Goal: Transaction & Acquisition: Purchase product/service

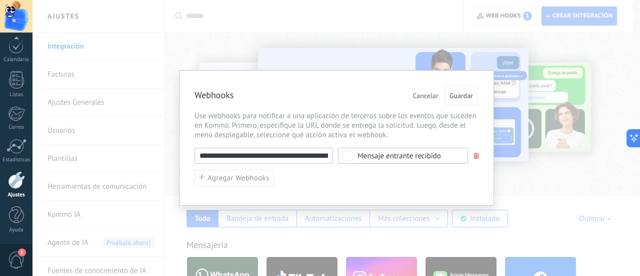
click at [457, 94] on span "Guardar" at bounding box center [462, 95] width 24 height 7
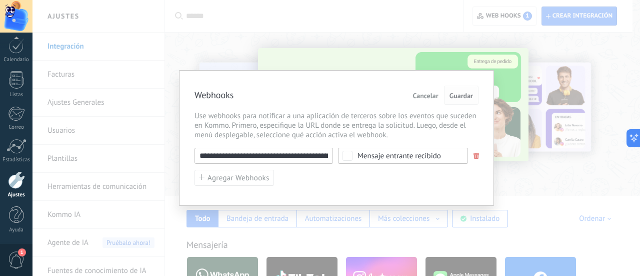
click at [457, 94] on span "Guardar" at bounding box center [462, 95] width 24 height 7
click at [441, 87] on button "Cancelar" at bounding box center [426, 95] width 34 height 19
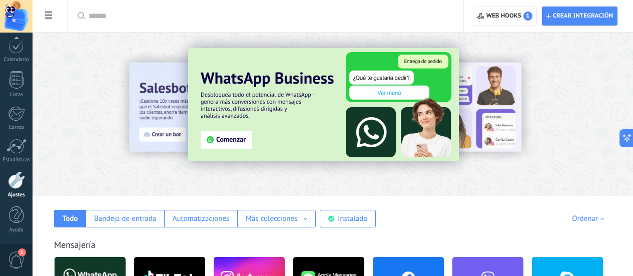
click at [23, 260] on span "1" at bounding box center [16, 260] width 17 height 18
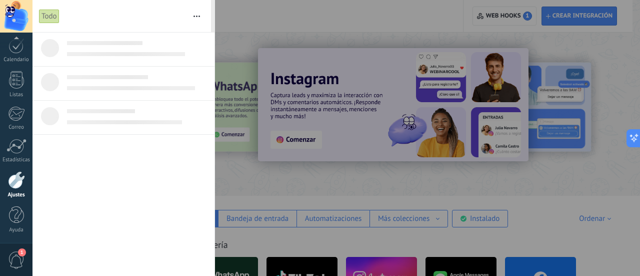
click at [629, 66] on div at bounding box center [320, 138] width 640 height 276
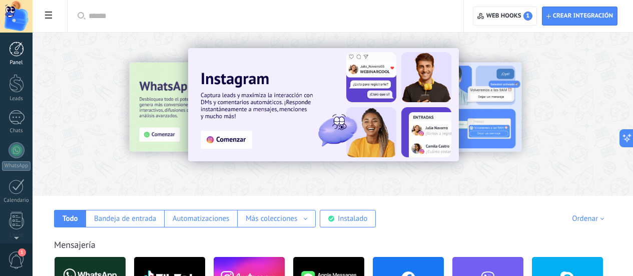
click at [23, 47] on div at bounding box center [16, 49] width 15 height 15
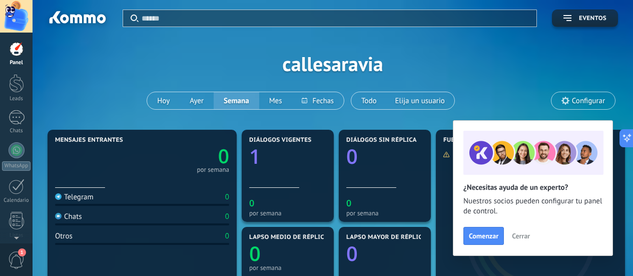
click at [526, 234] on span "Cerrar" at bounding box center [521, 235] width 18 height 7
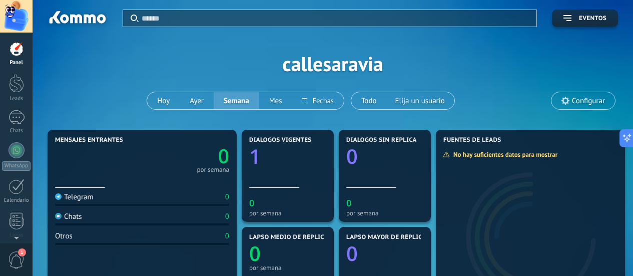
click at [14, 11] on div at bounding box center [16, 16] width 33 height 33
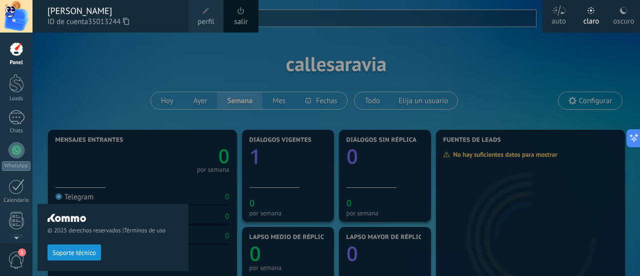
click at [208, 16] on span at bounding box center [206, 11] width 11 height 11
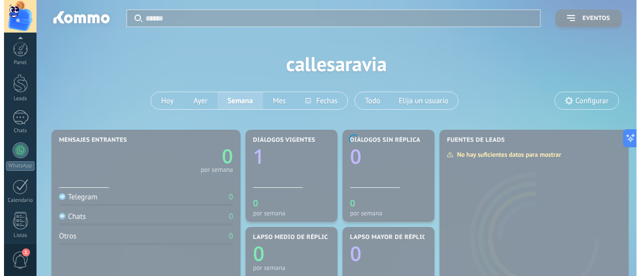
scroll to position [141, 0]
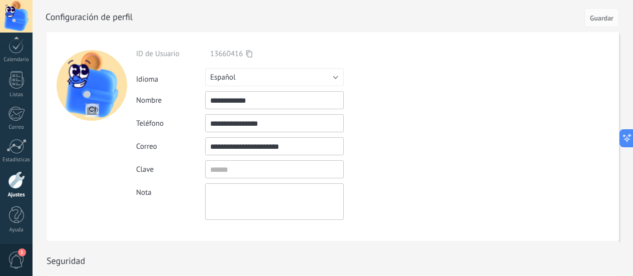
click at [6, 22] on div at bounding box center [16, 16] width 33 height 33
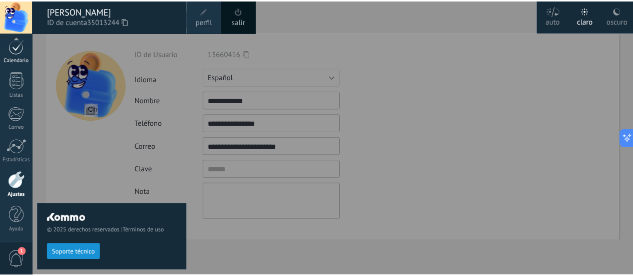
scroll to position [123, 0]
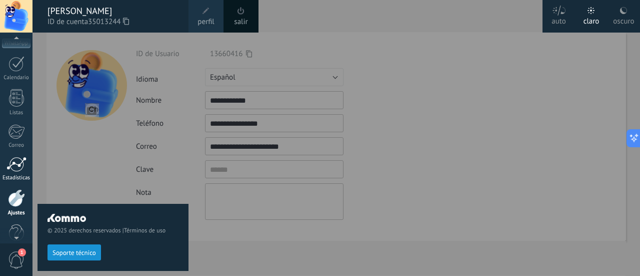
click at [20, 170] on div at bounding box center [17, 164] width 20 height 15
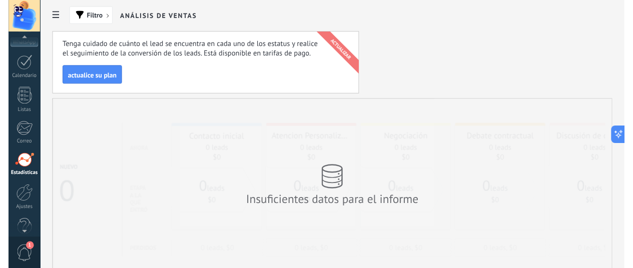
scroll to position [141, 0]
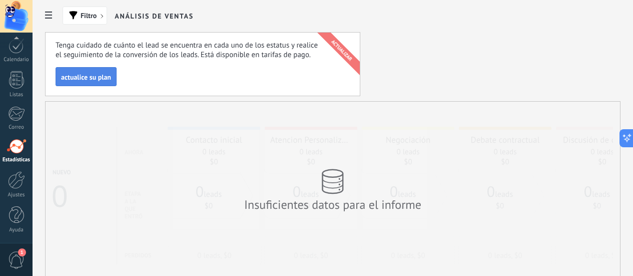
click at [117, 82] on button "actualice su plan" at bounding box center [86, 76] width 61 height 19
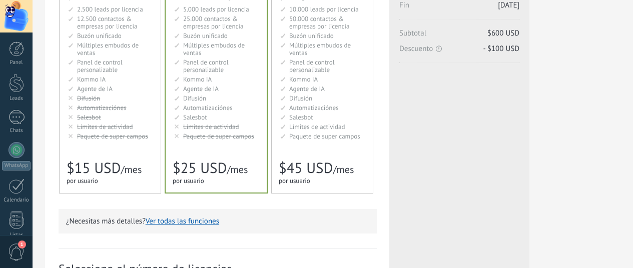
scroll to position [107, 0]
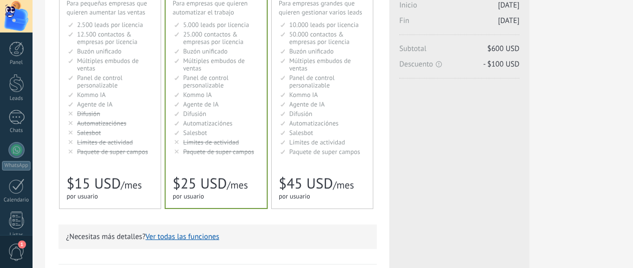
click at [106, 96] on span "Kommo IA" at bounding box center [91, 95] width 29 height 9
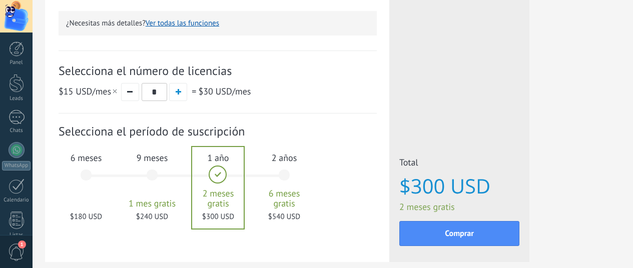
scroll to position [319, 0]
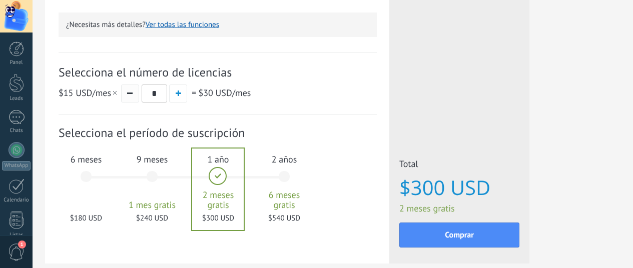
click at [139, 96] on button "button" at bounding box center [130, 94] width 18 height 18
type input "*"
click at [113, 177] on div "6 meses $90 USD" at bounding box center [86, 181] width 54 height 71
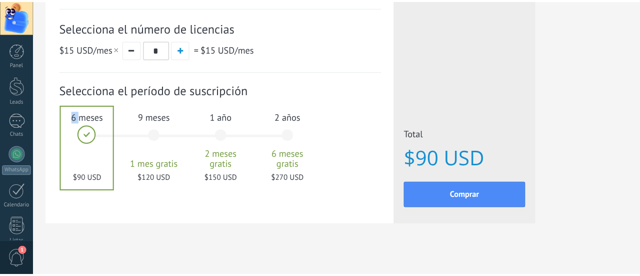
scroll to position [374, 0]
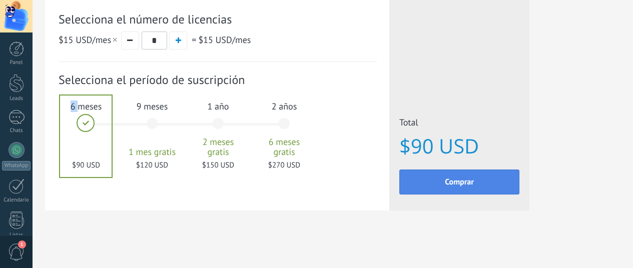
click at [474, 182] on span "Comprar" at bounding box center [459, 182] width 29 height 7
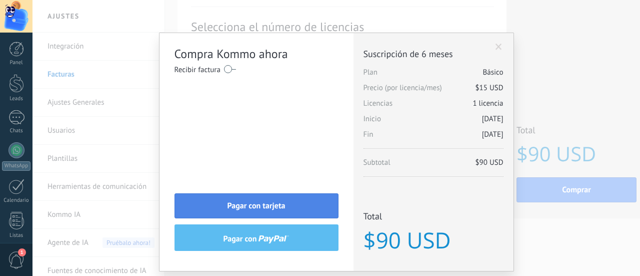
click at [270, 202] on span "Pagar con tarjeta" at bounding box center [257, 205] width 58 height 7
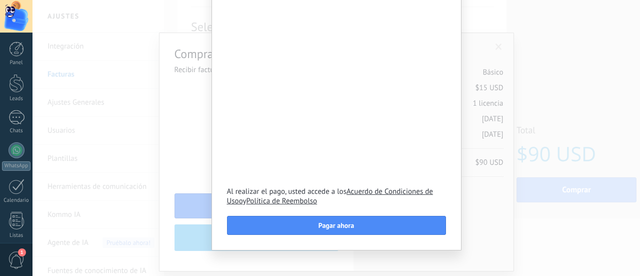
scroll to position [85, 0]
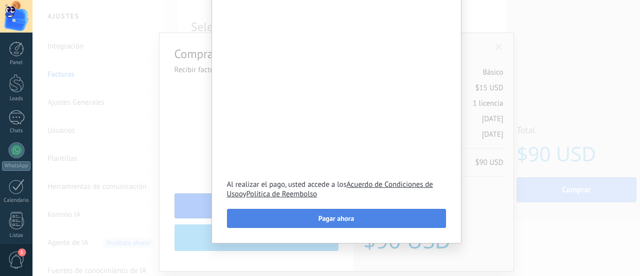
click at [324, 219] on span "Pagar ahora" at bounding box center [337, 218] width 36 height 7
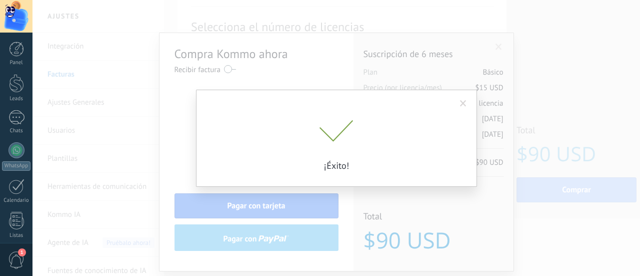
scroll to position [0, 0]
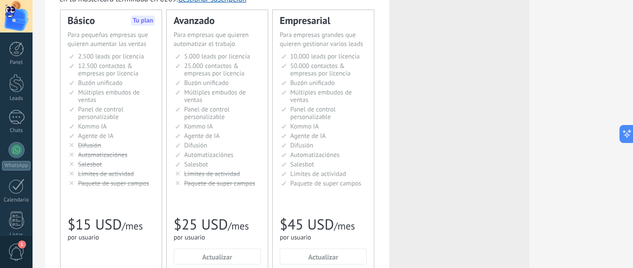
scroll to position [0, 1]
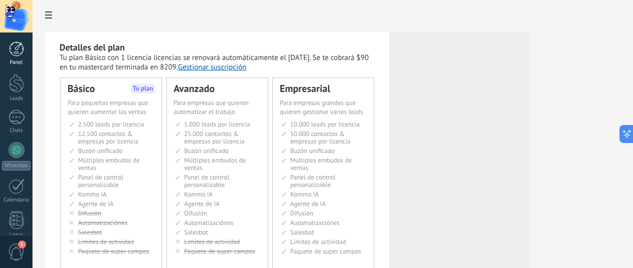
click at [20, 51] on div at bounding box center [16, 49] width 15 height 15
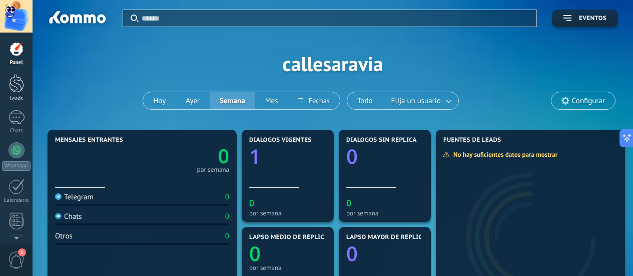
click at [14, 94] on link "Leads" at bounding box center [16, 88] width 33 height 28
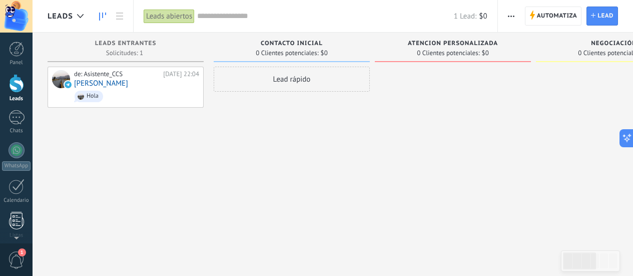
click at [32, 221] on body ".abccls-1,.abccls-2{fill-rule:evenodd}.abccls-2{fill:#fff} .abfcls-1{fill:none}…" at bounding box center [316, 138] width 633 height 276
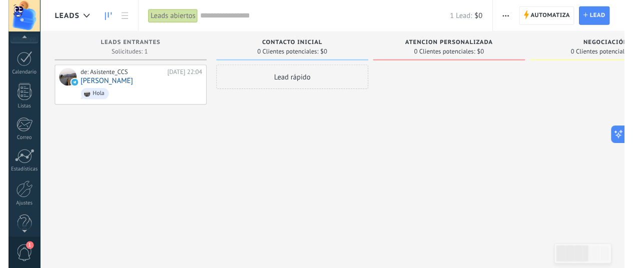
scroll to position [141, 0]
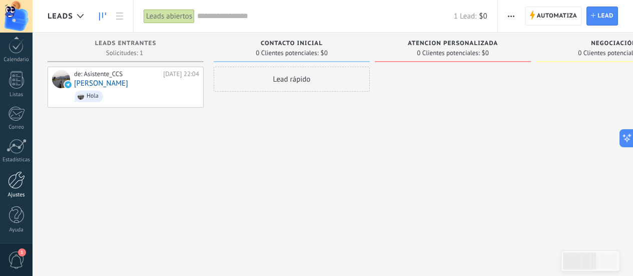
click at [18, 190] on link "Ajustes" at bounding box center [16, 184] width 33 height 27
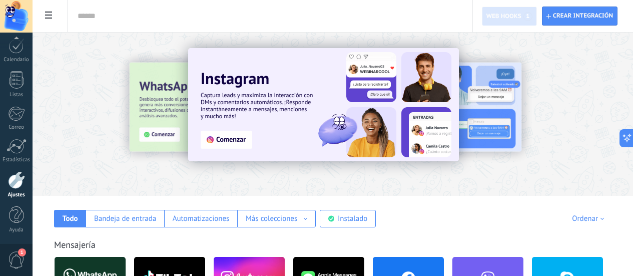
click at [516, 17] on span "Web hooks 1" at bounding box center [509, 16] width 46 height 9
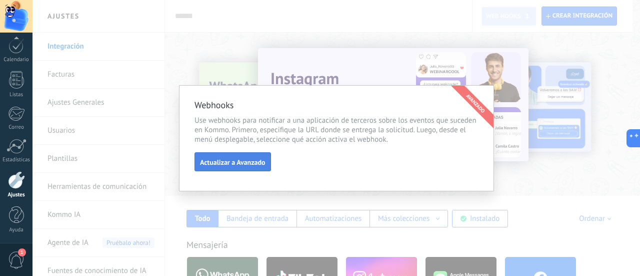
click at [246, 162] on span "Actualizar a Avanzado" at bounding box center [233, 162] width 66 height 7
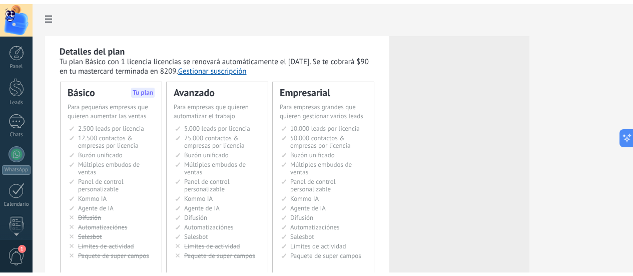
scroll to position [148, 0]
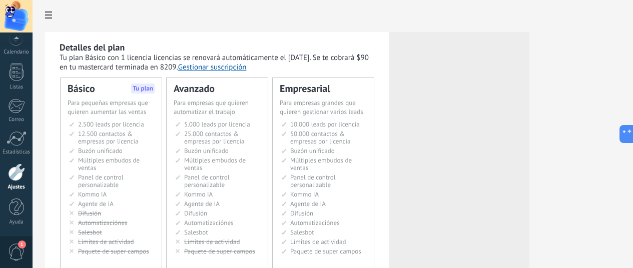
click at [19, 167] on div at bounding box center [16, 173] width 17 height 18
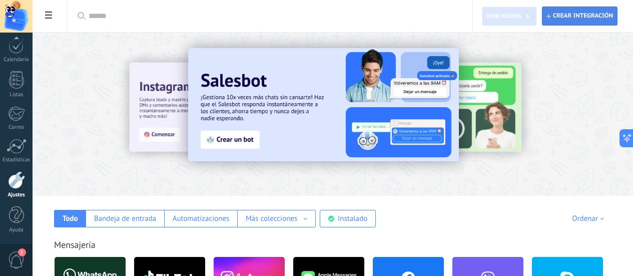
click at [572, 17] on span "Crear integración" at bounding box center [583, 16] width 60 height 8
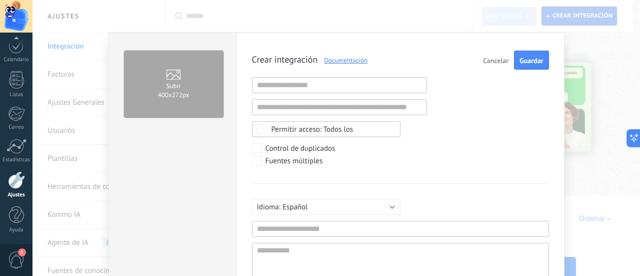
scroll to position [10, 0]
click at [483, 60] on span "Cancelar" at bounding box center [496, 60] width 26 height 7
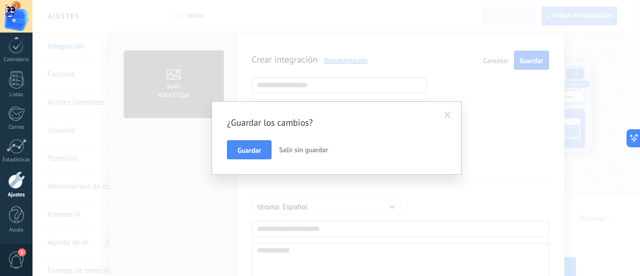
click at [320, 146] on span "Salir sin guardar" at bounding box center [303, 149] width 49 height 9
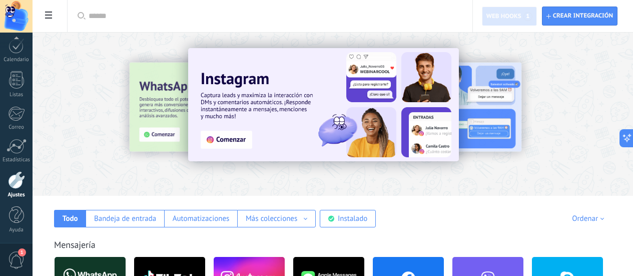
click at [505, 16] on span "Web hooks 1" at bounding box center [509, 16] width 46 height 9
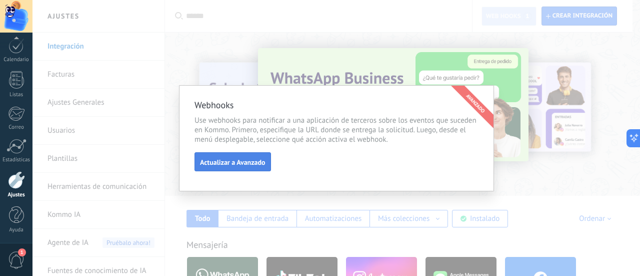
click at [258, 165] on span "Actualizar a Avanzado" at bounding box center [233, 162] width 66 height 7
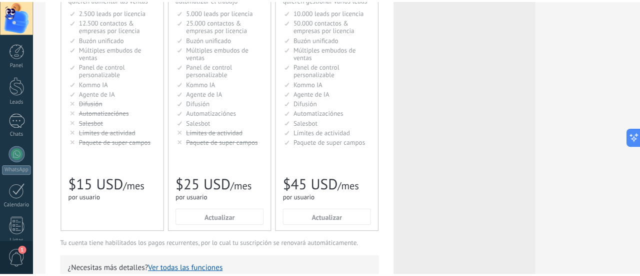
scroll to position [126, 0]
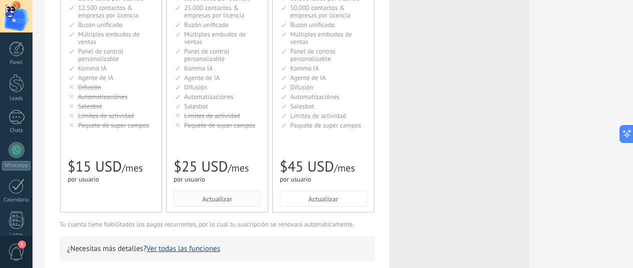
click at [232, 201] on span "Actualizar" at bounding box center [217, 199] width 30 height 7
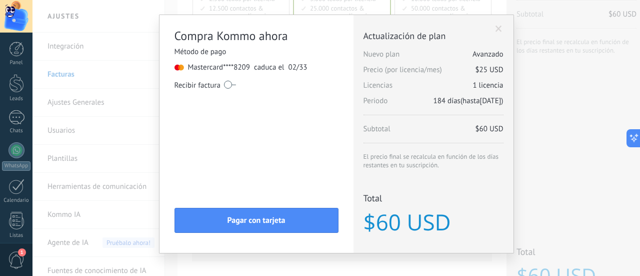
scroll to position [28, 0]
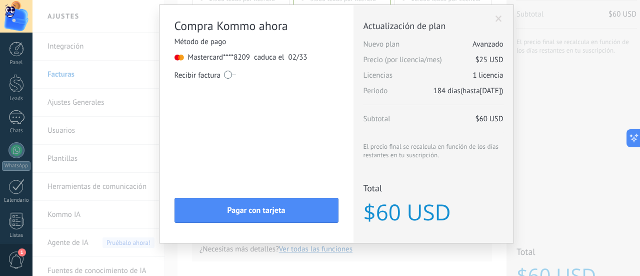
click at [599, 262] on div "Compra Kommo ahora Método de pago Mastercard **** 8209 caduca el 02/33 Recibir …" at bounding box center [337, 138] width 608 height 276
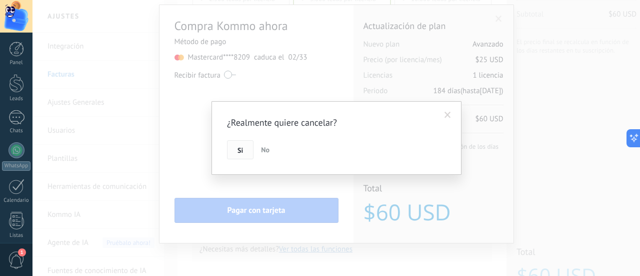
click at [244, 151] on button "Si" at bounding box center [240, 149] width 27 height 19
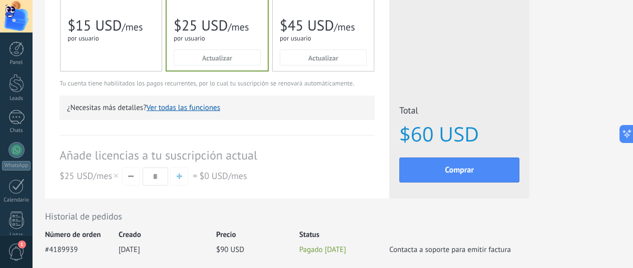
scroll to position [272, 14]
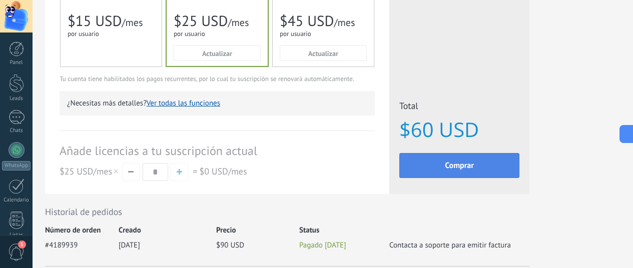
click at [519, 162] on button "Comprar" at bounding box center [459, 165] width 120 height 25
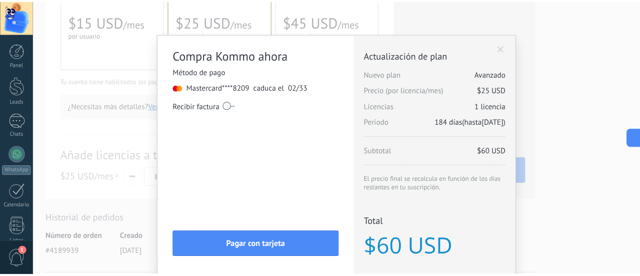
scroll to position [272, 0]
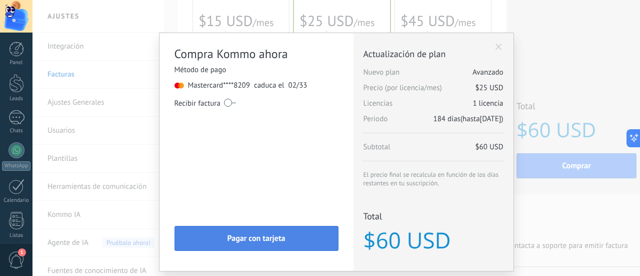
click at [305, 236] on button "Pagar con tarjeta" at bounding box center [257, 238] width 164 height 25
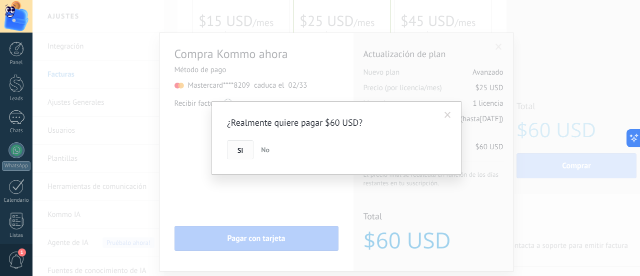
click at [235, 149] on button "Si" at bounding box center [240, 149] width 27 height 19
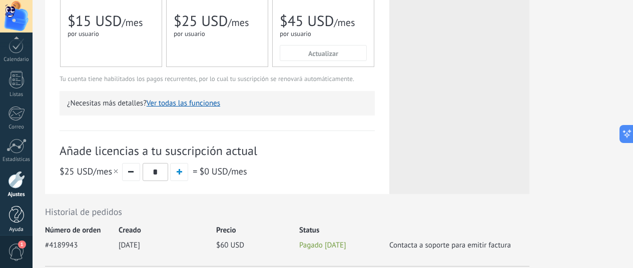
scroll to position [148, 0]
click at [18, 166] on div at bounding box center [16, 173] width 17 height 18
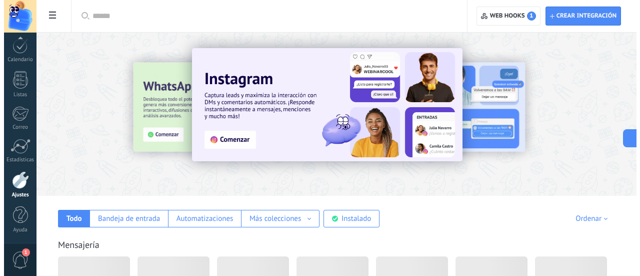
scroll to position [141, 0]
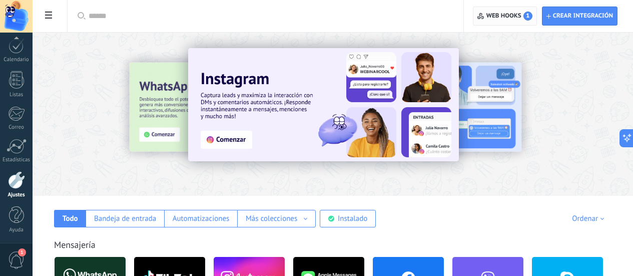
click at [505, 16] on span "Web hooks 1" at bounding box center [509, 16] width 46 height 9
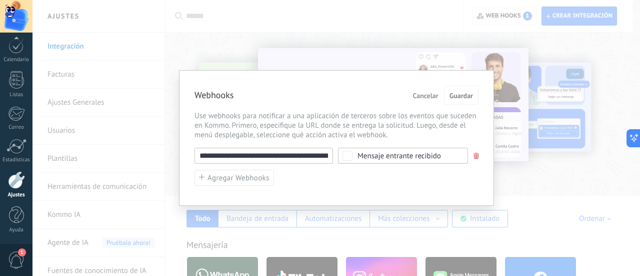
click at [322, 158] on input "**********" at bounding box center [264, 156] width 139 height 16
click at [321, 158] on input "**********" at bounding box center [264, 156] width 139 height 16
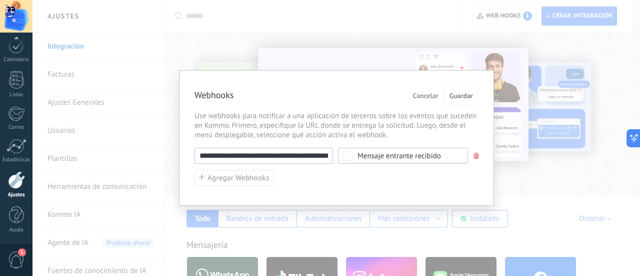
click at [320, 158] on input "**********" at bounding box center [264, 156] width 139 height 16
click at [319, 158] on input "**********" at bounding box center [264, 156] width 139 height 16
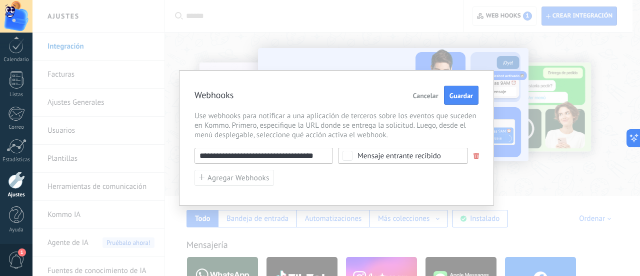
type input "**********"
click at [318, 158] on input "**********" at bounding box center [264, 156] width 139 height 16
paste input "**********"
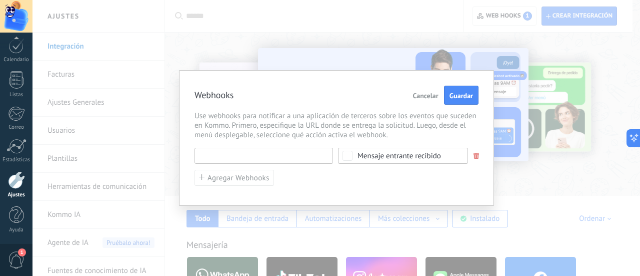
type input "**********"
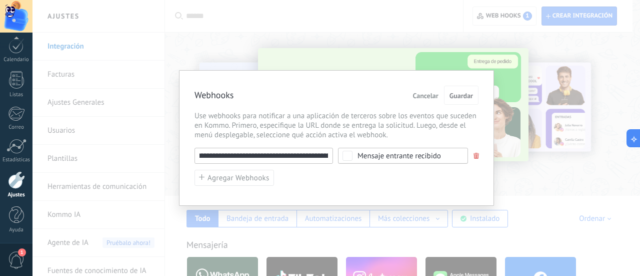
scroll to position [0, 0]
click at [468, 96] on span "Guardar" at bounding box center [462, 95] width 24 height 7
click at [451, 90] on button "Guardar" at bounding box center [461, 95] width 35 height 19
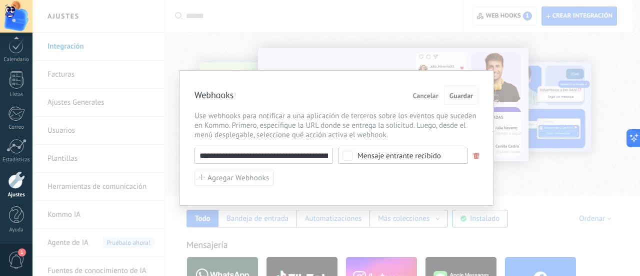
click at [450, 92] on span "Guardar" at bounding box center [462, 95] width 24 height 7
click at [415, 155] on div "Mensaje entrante recibido" at bounding box center [400, 156] width 84 height 8
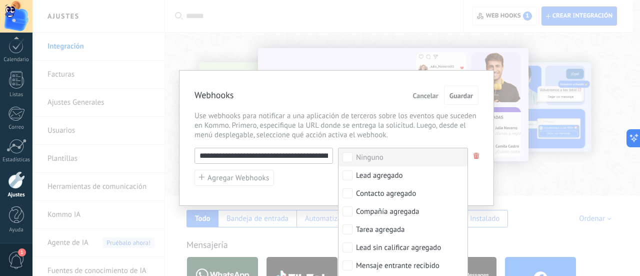
click at [383, 97] on div "Webhooks Cancelar Guardar" at bounding box center [337, 96] width 284 height 20
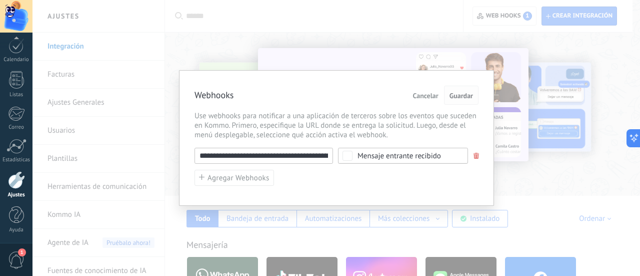
click at [456, 101] on button "Guardar" at bounding box center [461, 95] width 35 height 19
click at [458, 94] on span "Guardar" at bounding box center [462, 95] width 24 height 7
click at [457, 94] on span "Guardar" at bounding box center [462, 95] width 24 height 7
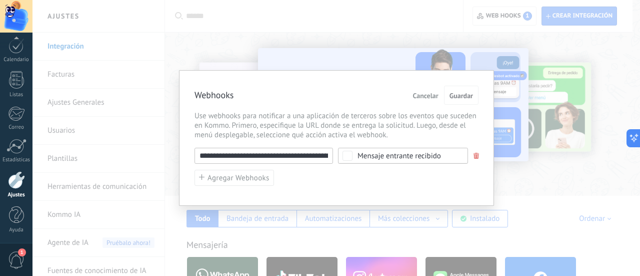
click at [294, 155] on input "**********" at bounding box center [264, 156] width 139 height 16
click at [293, 155] on input "**********" at bounding box center [264, 156] width 139 height 16
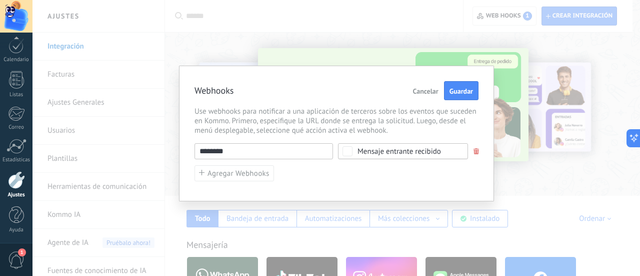
paste input "**********"
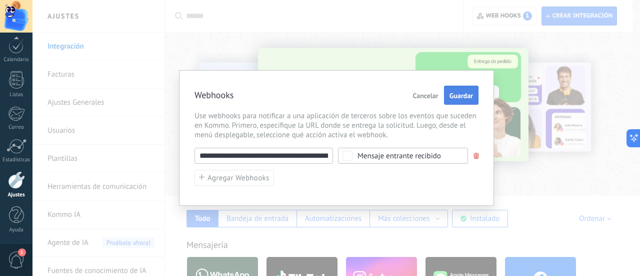
click at [456, 96] on button "Guardar" at bounding box center [461, 95] width 35 height 19
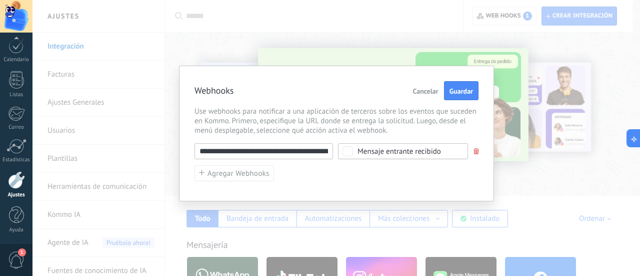
drag, startPoint x: 224, startPoint y: 149, endPoint x: 188, endPoint y: 147, distance: 35.6
click at [188, 147] on div "**********" at bounding box center [336, 134] width 315 height 136
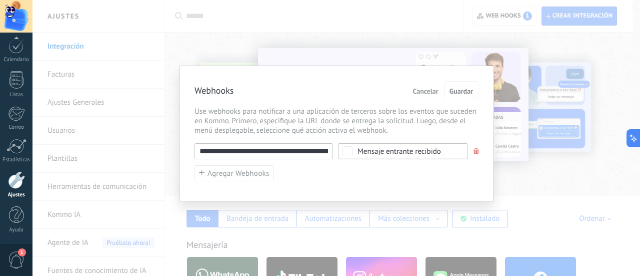
type input "**********"
click at [417, 93] on span "Cancelar" at bounding box center [426, 91] width 26 height 7
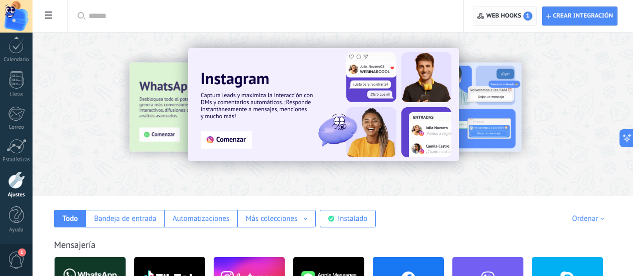
click at [494, 10] on span "Web hooks 1" at bounding box center [504, 16] width 55 height 18
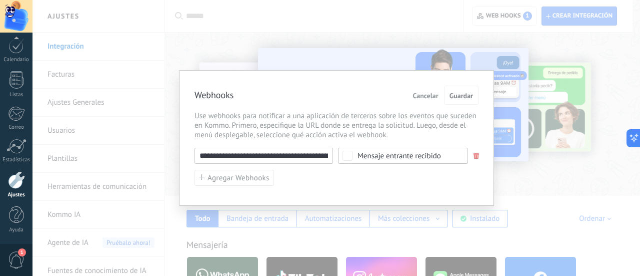
click at [474, 161] on div "**********" at bounding box center [337, 156] width 284 height 16
click at [476, 157] on span at bounding box center [477, 156] width 6 height 7
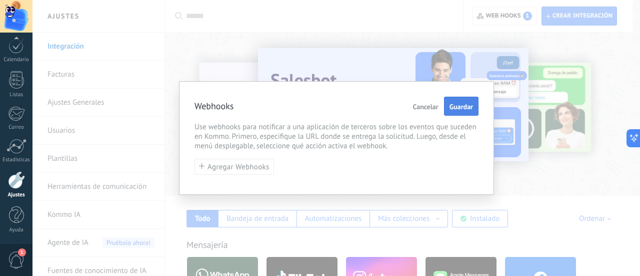
click at [456, 104] on span "Guardar" at bounding box center [462, 106] width 24 height 7
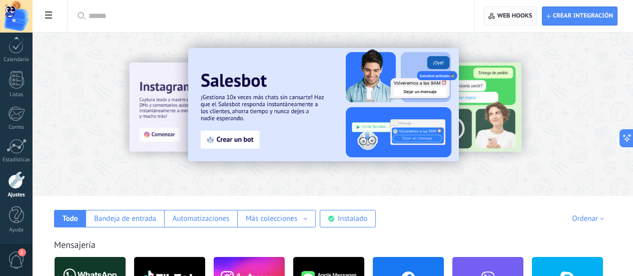
drag, startPoint x: 508, startPoint y: 6, endPoint x: 506, endPoint y: 12, distance: 5.7
click at [508, 6] on div "Crear integración Web hooks 0" at bounding box center [554, 16] width 158 height 32
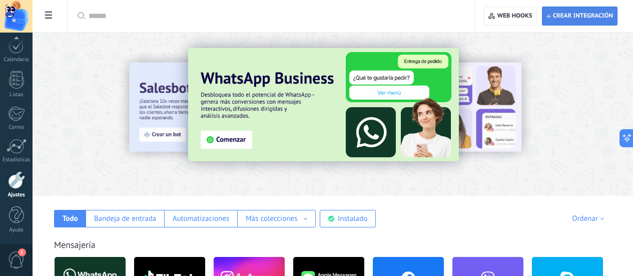
click at [555, 17] on span "Crear integración" at bounding box center [583, 16] width 60 height 8
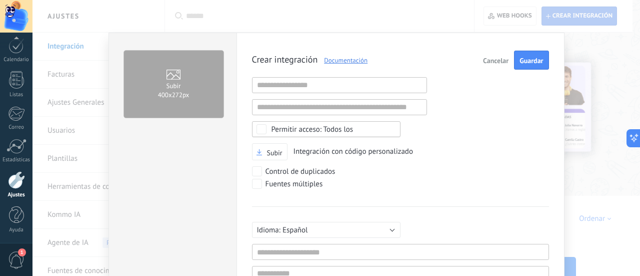
scroll to position [10, 0]
click at [490, 66] on button "Cancelar" at bounding box center [496, 60] width 34 height 19
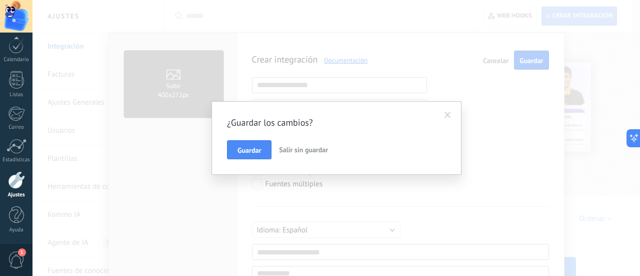
click at [298, 148] on span "Salir sin guardar" at bounding box center [303, 149] width 49 height 9
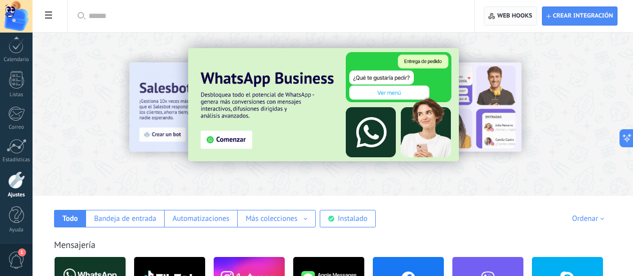
click at [508, 21] on span "Web hooks 0" at bounding box center [510, 16] width 44 height 18
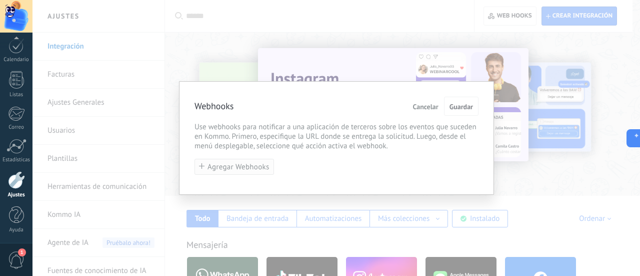
click at [248, 170] on span "Agregar Webhooks" at bounding box center [239, 167] width 62 height 8
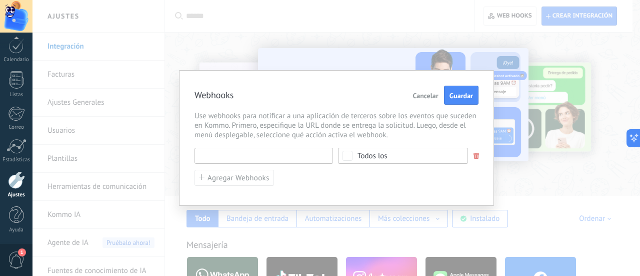
click at [262, 152] on input "text" at bounding box center [264, 156] width 139 height 16
paste input "**********"
type input "**********"
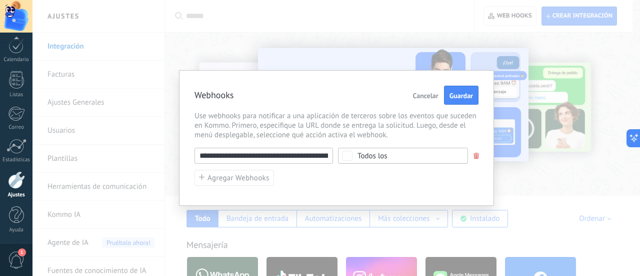
click at [372, 155] on div "Todos los" at bounding box center [373, 156] width 30 height 8
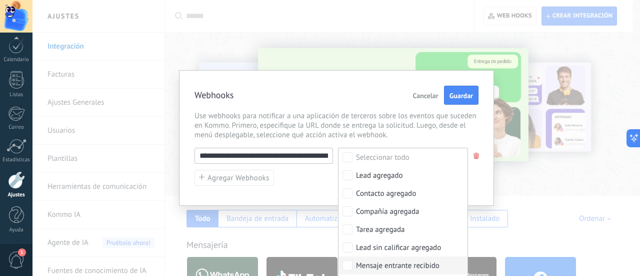
click at [384, 261] on div "Mensaje entrante recibido" at bounding box center [398, 266] width 84 height 10
click at [300, 163] on input "**********" at bounding box center [264, 156] width 139 height 16
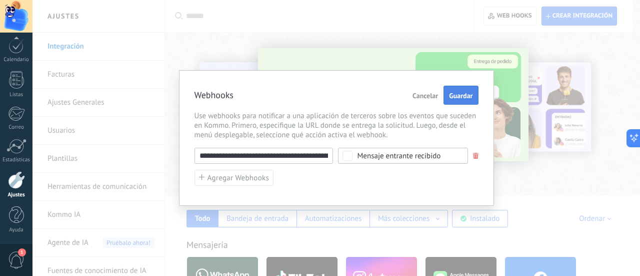
click at [462, 96] on span "Guardar" at bounding box center [461, 95] width 24 height 7
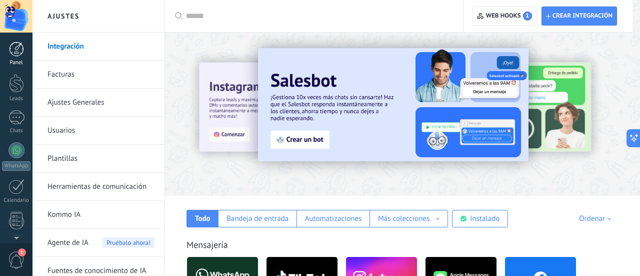
click at [16, 55] on div at bounding box center [16, 49] width 15 height 15
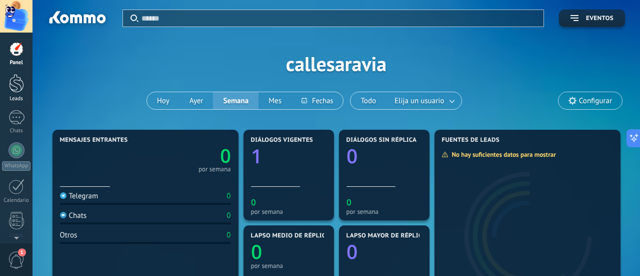
click at [18, 86] on div at bounding box center [16, 83] width 15 height 19
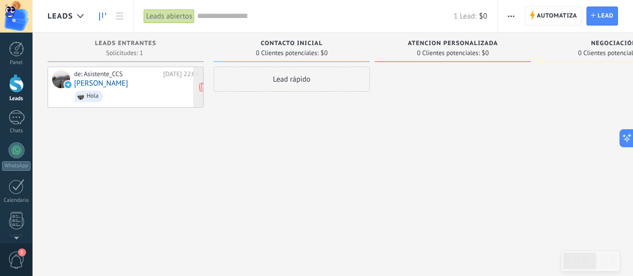
click at [158, 96] on span "Hola" at bounding box center [136, 97] width 125 height 16
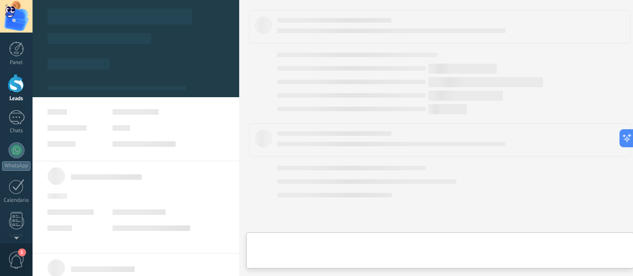
type textarea "**********"
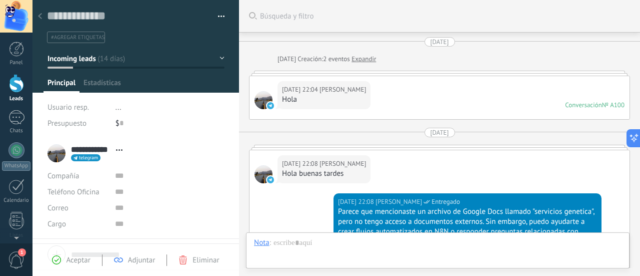
scroll to position [1724, 0]
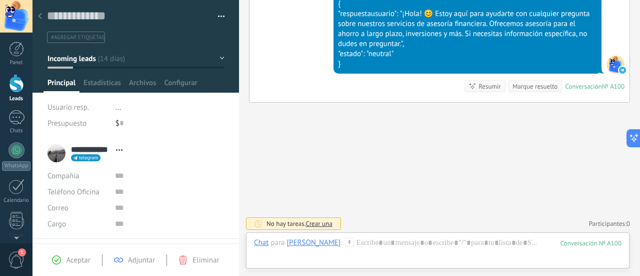
click at [41, 15] on icon at bounding box center [40, 16] width 4 height 6
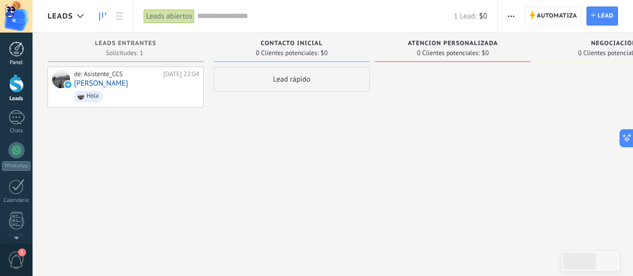
click at [10, 43] on div at bounding box center [16, 49] width 15 height 15
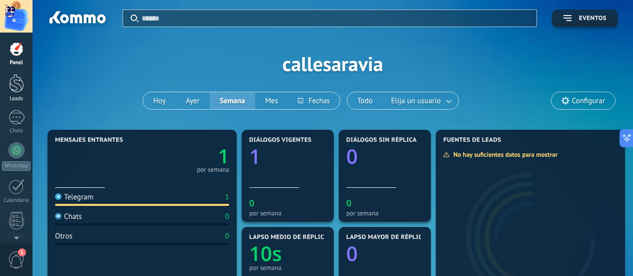
click at [20, 85] on div at bounding box center [16, 83] width 15 height 19
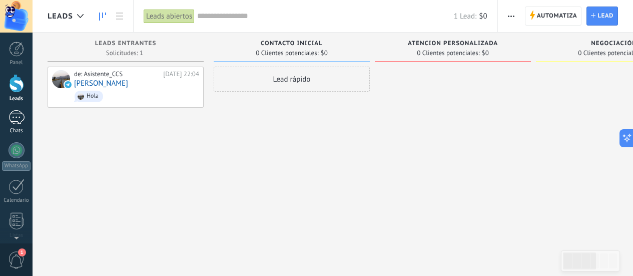
click at [16, 117] on div "1" at bounding box center [17, 117] width 16 height 15
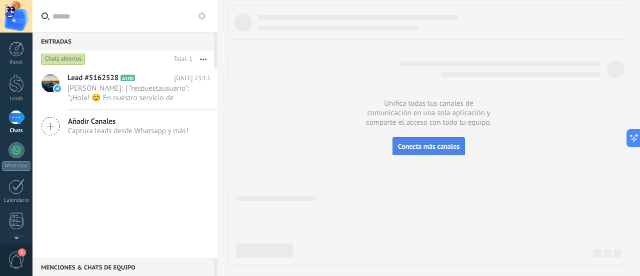
click at [418, 150] on span "Conecta más canales" at bounding box center [429, 146] width 62 height 9
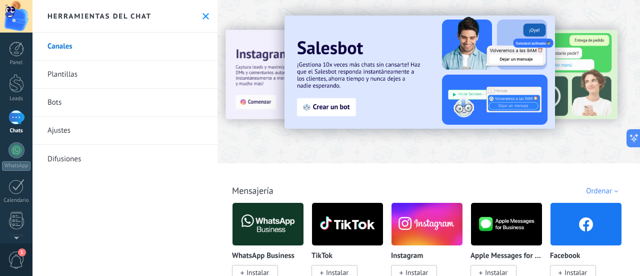
click at [132, 129] on link "Ajustes" at bounding box center [125, 131] width 185 height 28
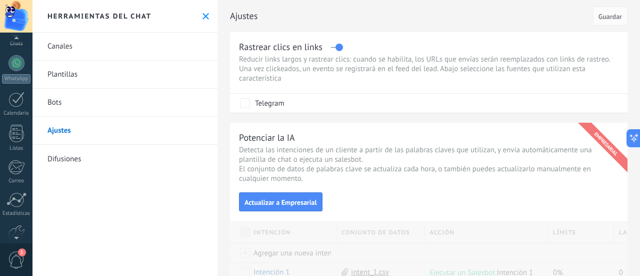
scroll to position [141, 0]
click at [10, 190] on link "Ajustes" at bounding box center [16, 184] width 33 height 27
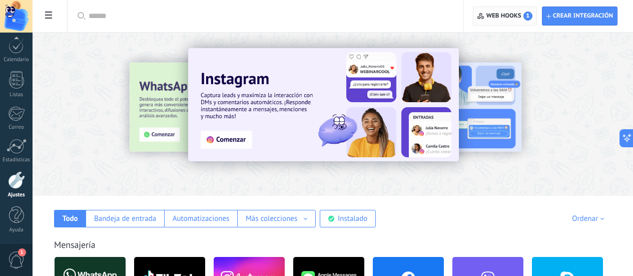
click at [498, 20] on span "Web hooks 1" at bounding box center [509, 16] width 46 height 9
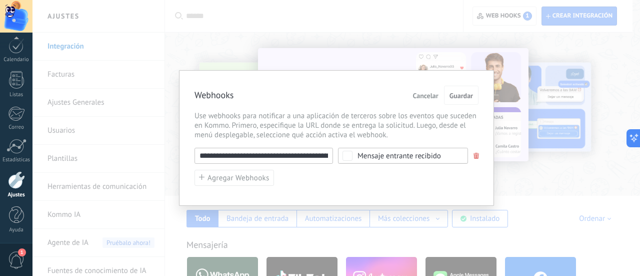
click at [267, 152] on input "**********" at bounding box center [264, 156] width 139 height 16
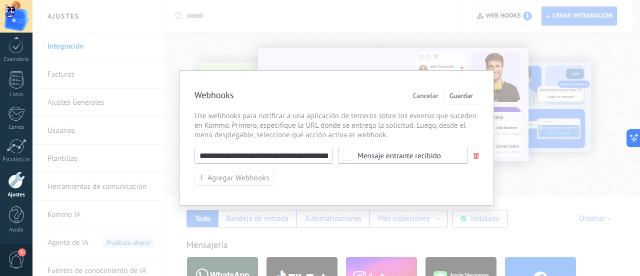
click at [267, 152] on input "**********" at bounding box center [264, 156] width 139 height 16
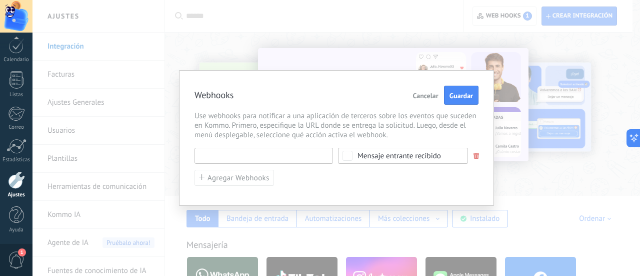
paste input "**********"
type input "**********"
click at [461, 94] on span "Guardar" at bounding box center [462, 95] width 24 height 7
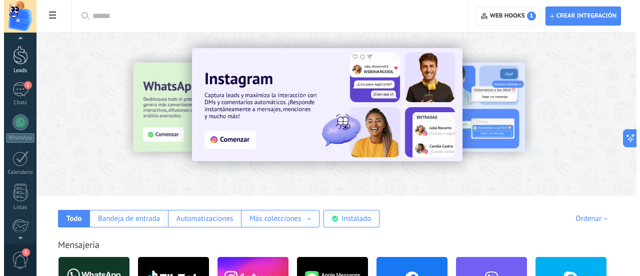
scroll to position [27, 0]
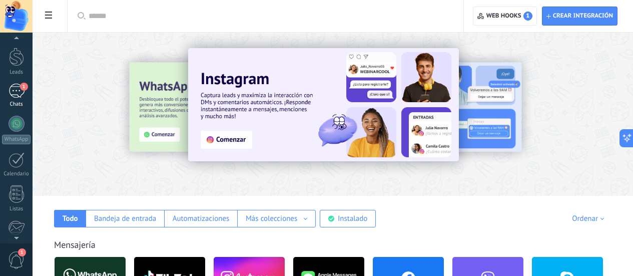
click at [21, 102] on div "Chats" at bounding box center [16, 104] width 29 height 7
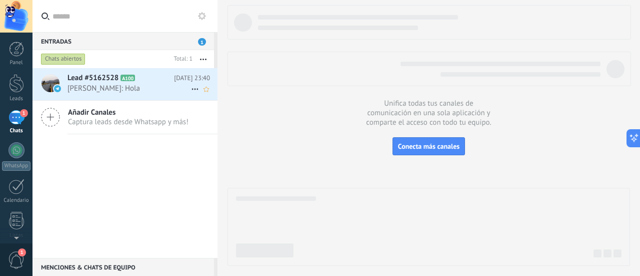
click at [105, 82] on span "Lead #5162528" at bounding box center [93, 78] width 51 height 10
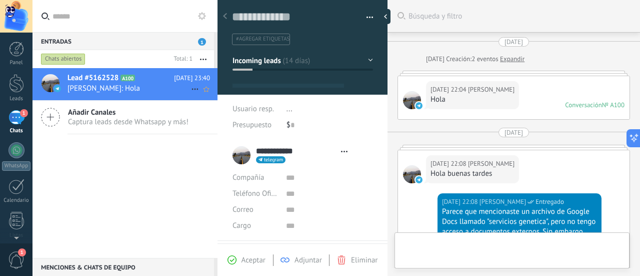
type textarea "**********"
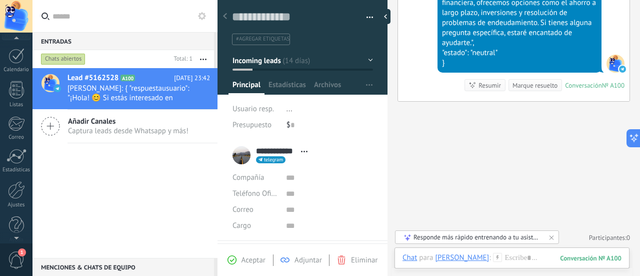
scroll to position [141, 0]
click at [12, 189] on link "Ajustes" at bounding box center [16, 184] width 33 height 27
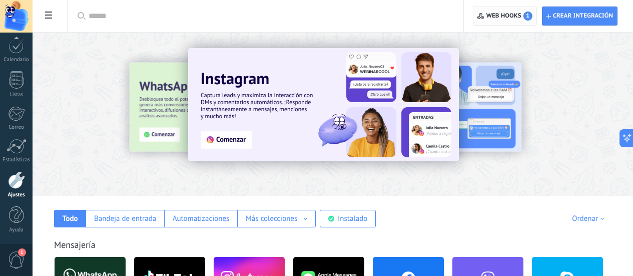
click at [503, 13] on span "Web hooks 1" at bounding box center [509, 16] width 46 height 9
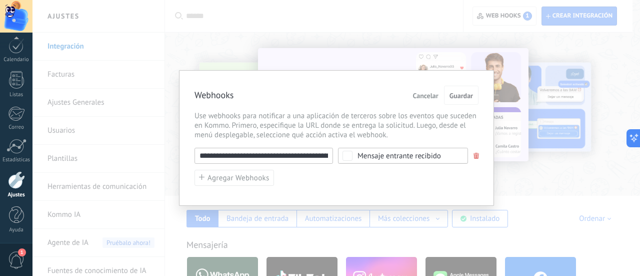
click at [320, 152] on input "**********" at bounding box center [264, 156] width 139 height 16
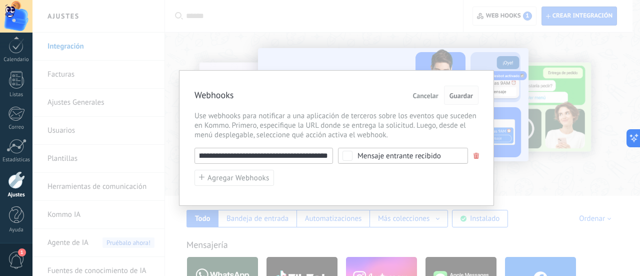
click at [464, 96] on span "Guardar" at bounding box center [462, 95] width 24 height 7
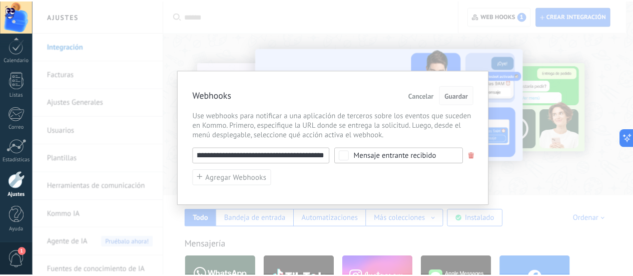
scroll to position [0, 0]
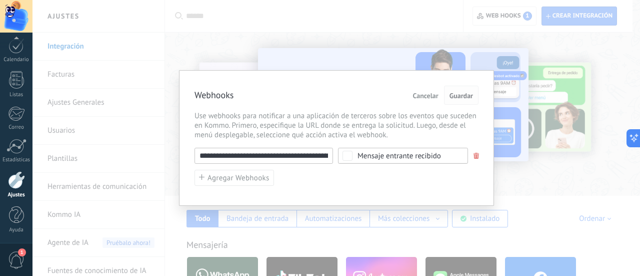
click at [463, 96] on span "Guardar" at bounding box center [462, 95] width 24 height 7
click at [420, 93] on span "Cancelar" at bounding box center [426, 95] width 26 height 7
